Goal: Transaction & Acquisition: Purchase product/service

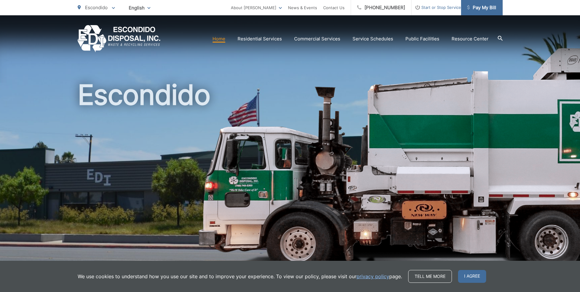
click at [484, 6] on span "Pay My Bill" at bounding box center [481, 7] width 29 height 7
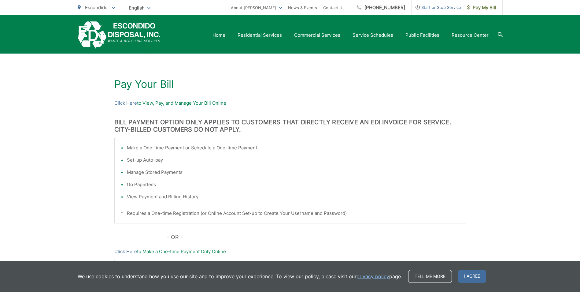
scroll to position [78, 0]
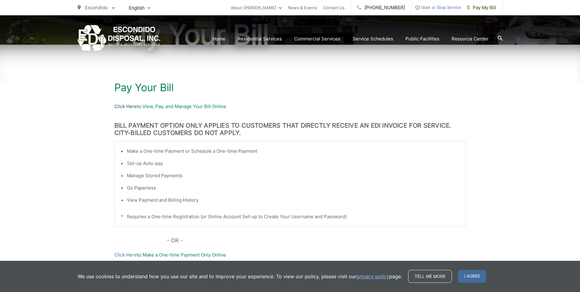
click at [126, 107] on link "Click Here" at bounding box center [125, 106] width 23 height 7
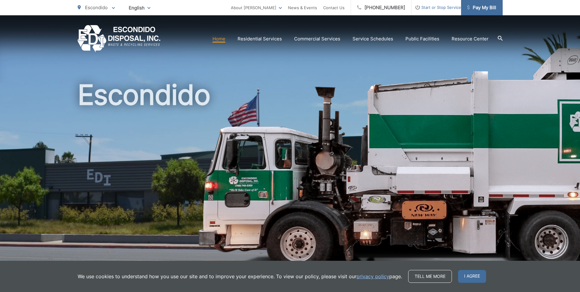
click at [476, 9] on span "Pay My Bill" at bounding box center [481, 7] width 29 height 7
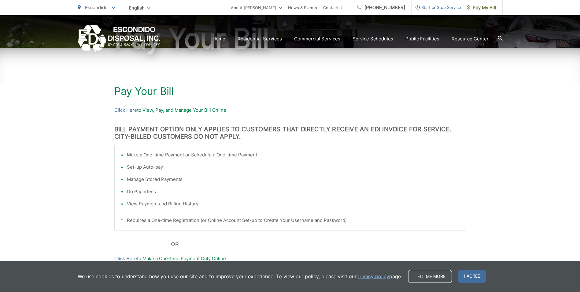
scroll to position [92, 0]
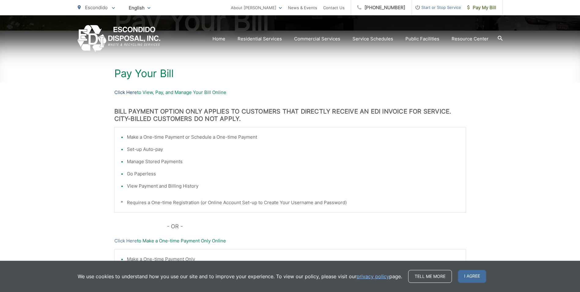
click at [127, 93] on link "Click Here" at bounding box center [125, 92] width 23 height 7
